Goal: Information Seeking & Learning: Learn about a topic

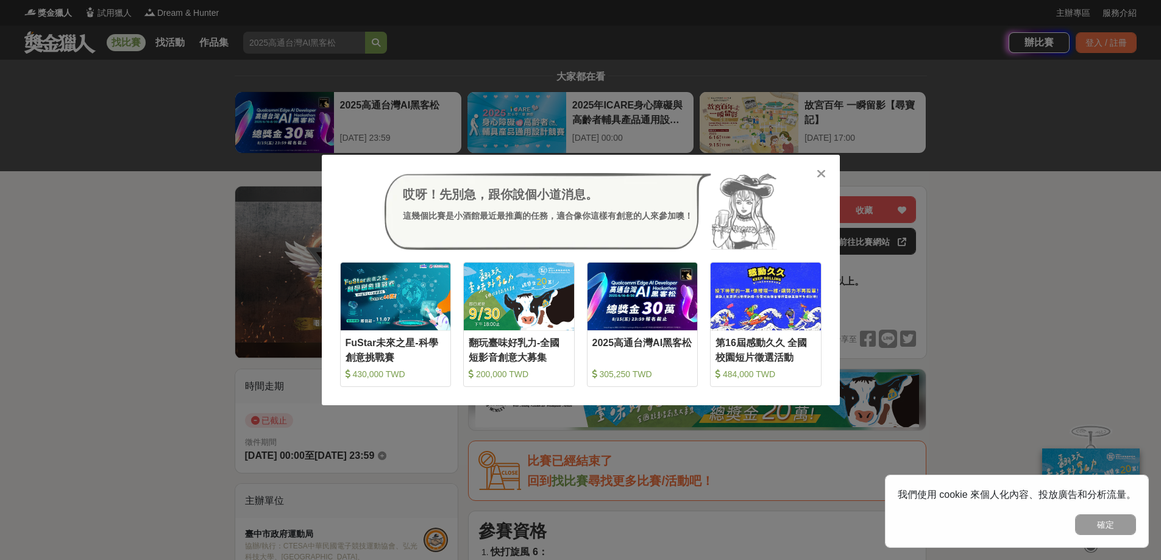
click at [821, 175] on icon at bounding box center [821, 174] width 9 height 12
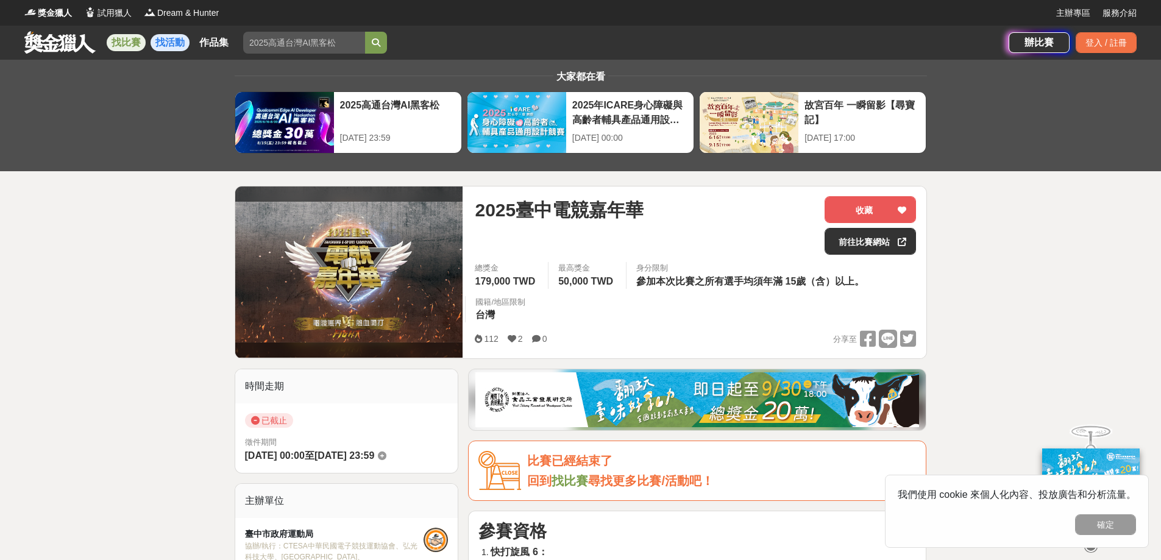
click at [167, 41] on link "找活動" at bounding box center [170, 42] width 39 height 17
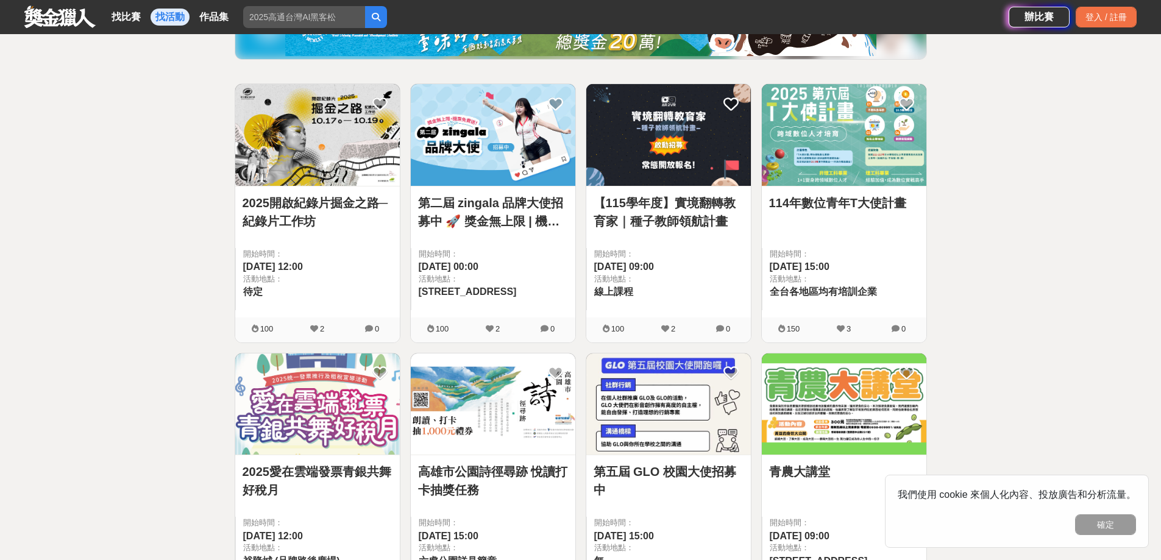
scroll to position [244, 0]
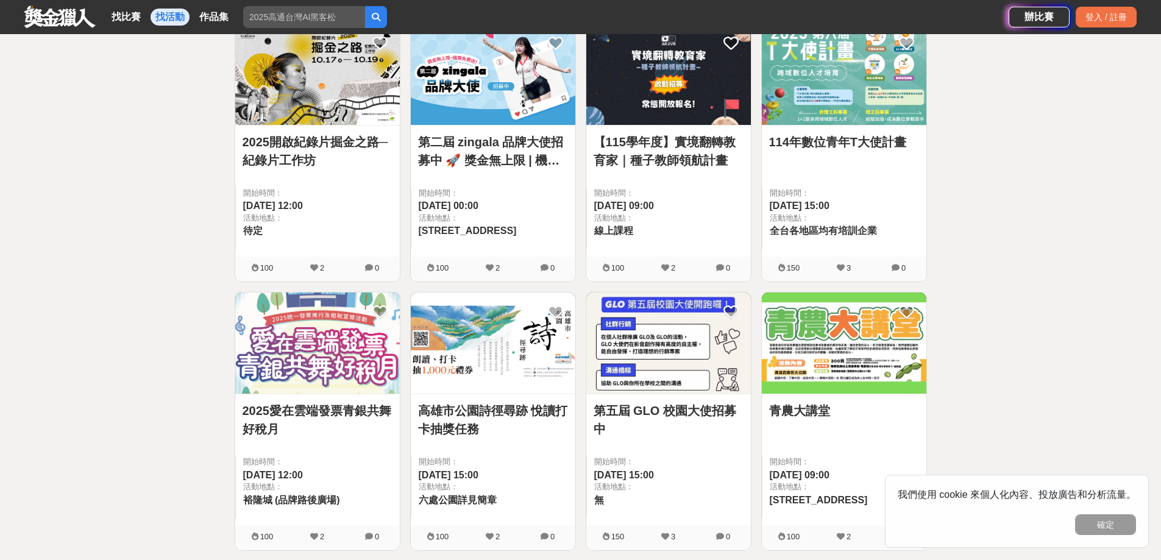
drag, startPoint x: 0, startPoint y: 268, endPoint x: 27, endPoint y: 249, distance: 32.8
click at [132, 9] on link "找比賽" at bounding box center [126, 17] width 39 height 17
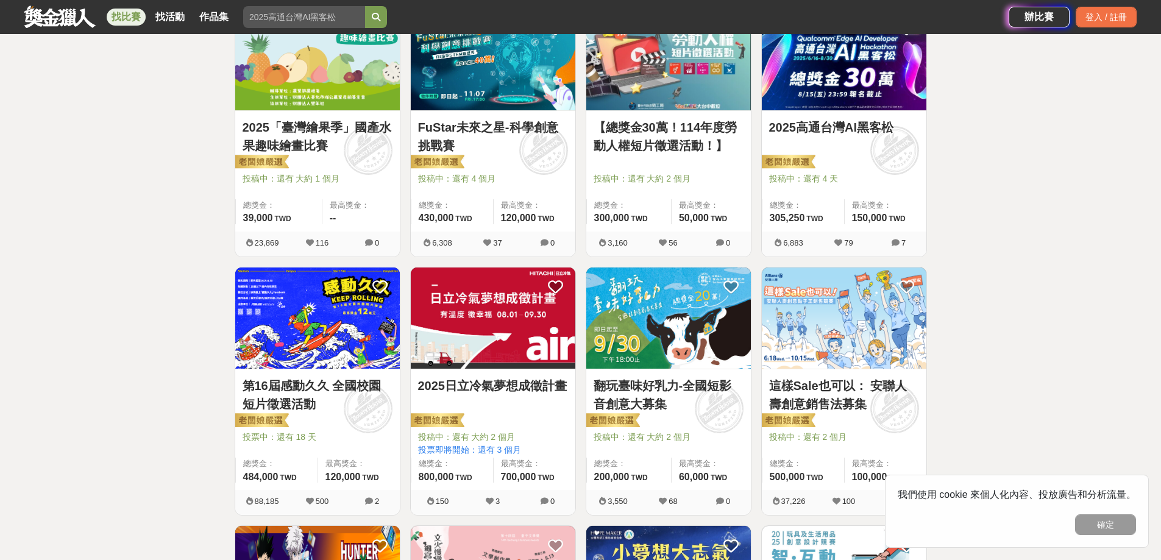
scroll to position [380, 0]
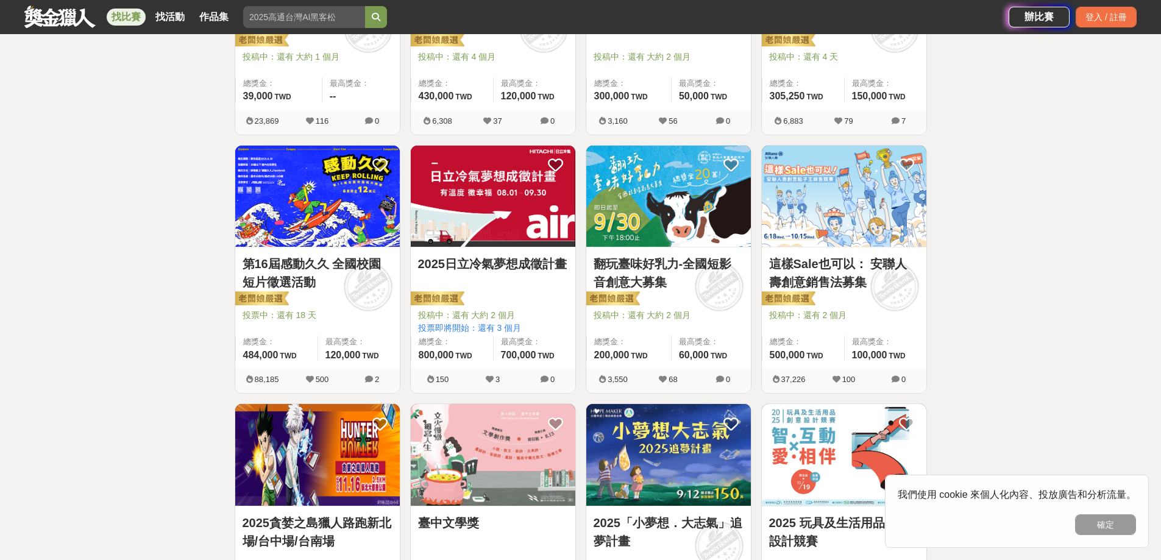
click at [510, 224] on img at bounding box center [493, 197] width 165 height 102
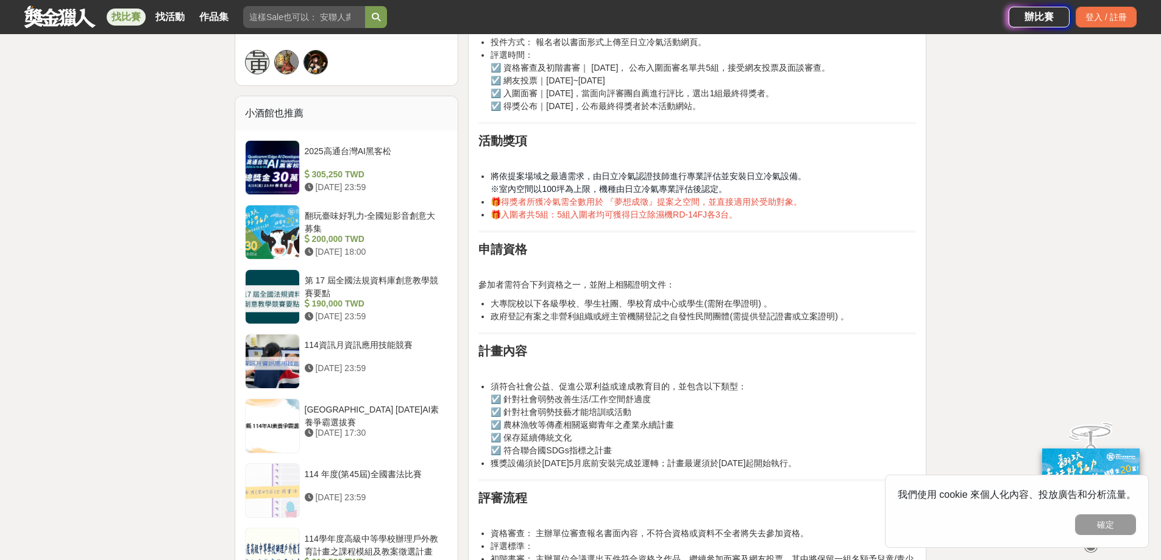
scroll to position [1158, 0]
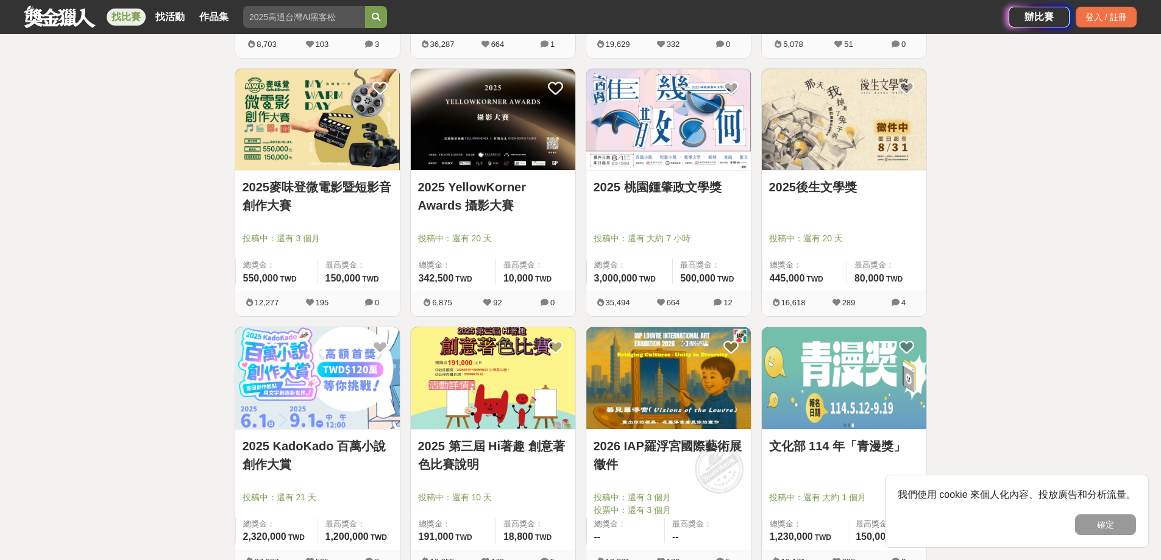
scroll to position [1356, 0]
